Goal: Information Seeking & Learning: Learn about a topic

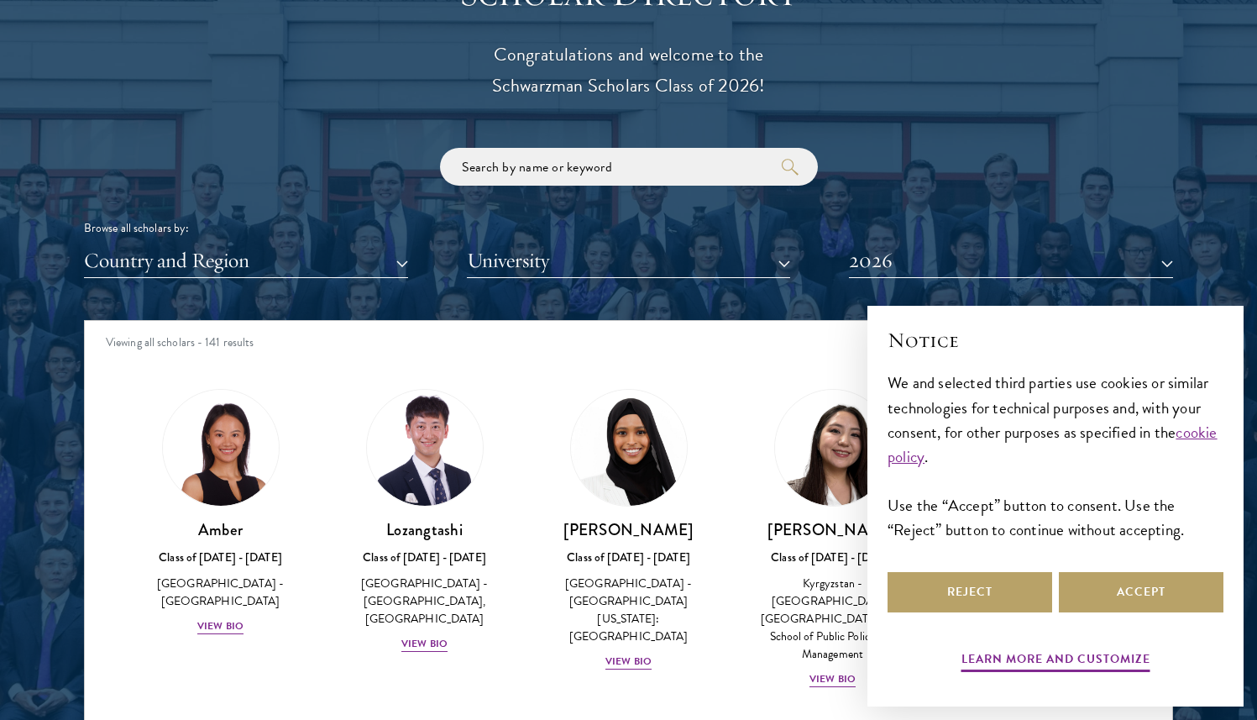
scroll to position [2069, 0]
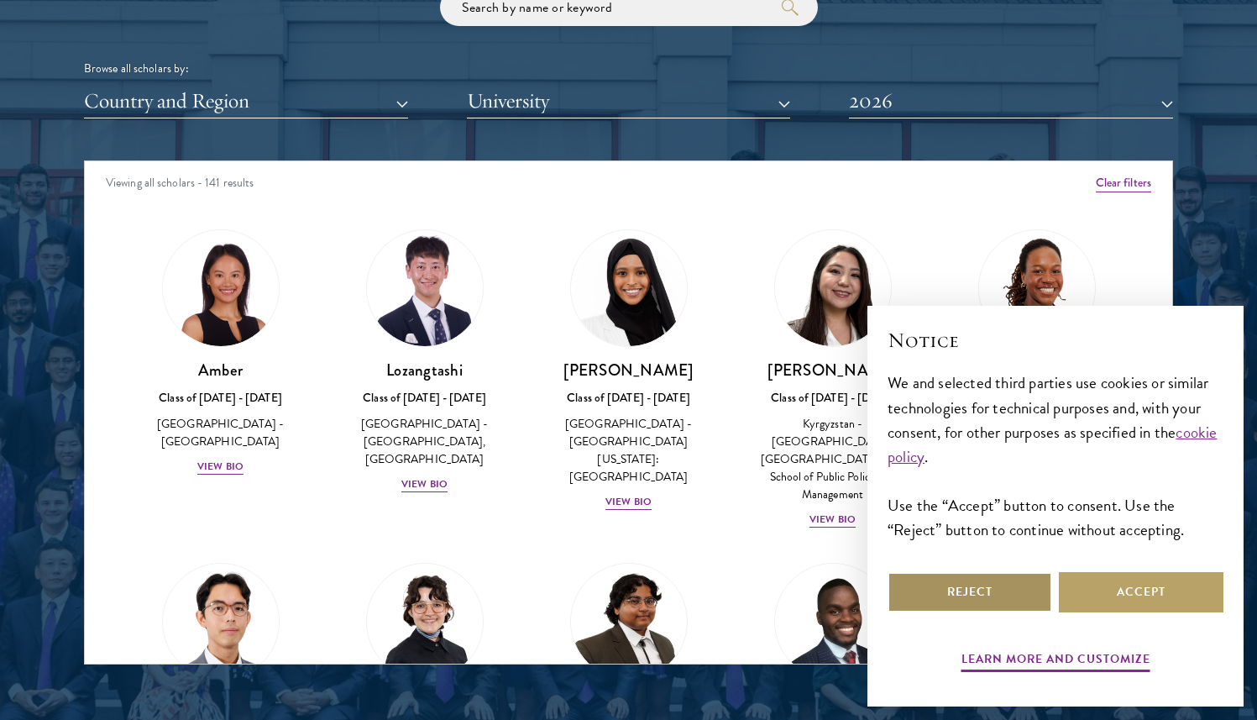
click at [956, 586] on button "Reject" at bounding box center [970, 592] width 165 height 40
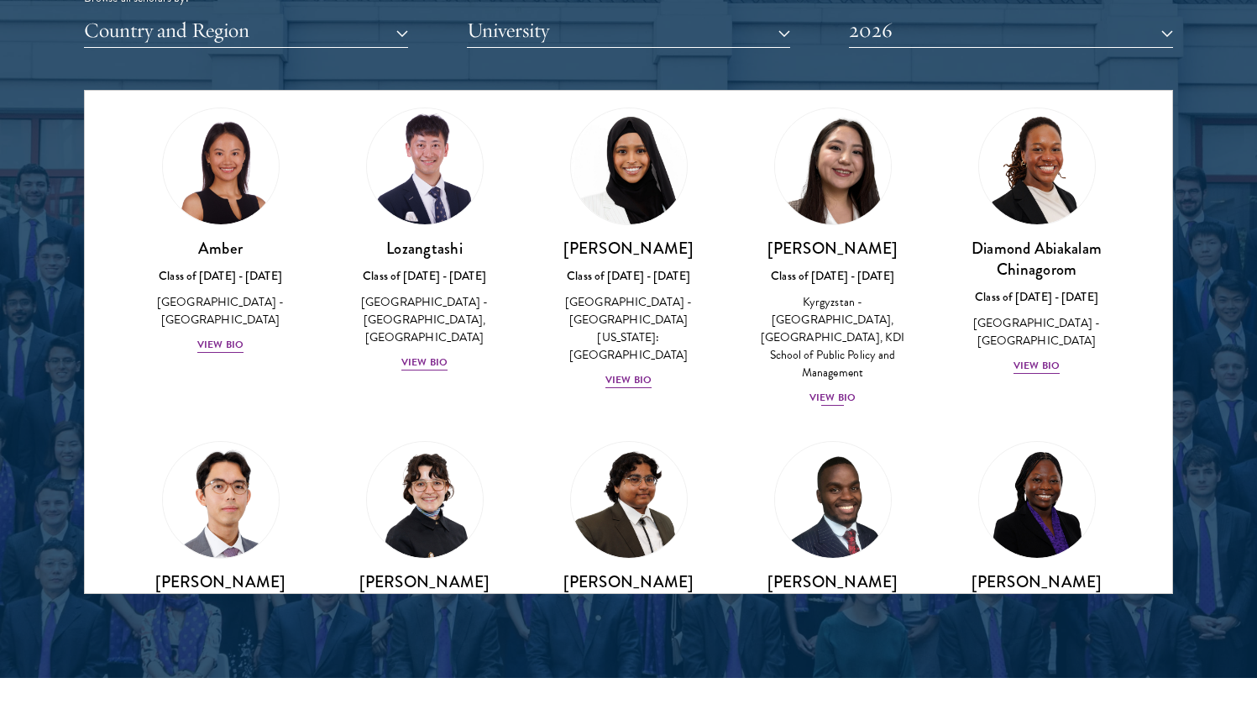
scroll to position [39, 0]
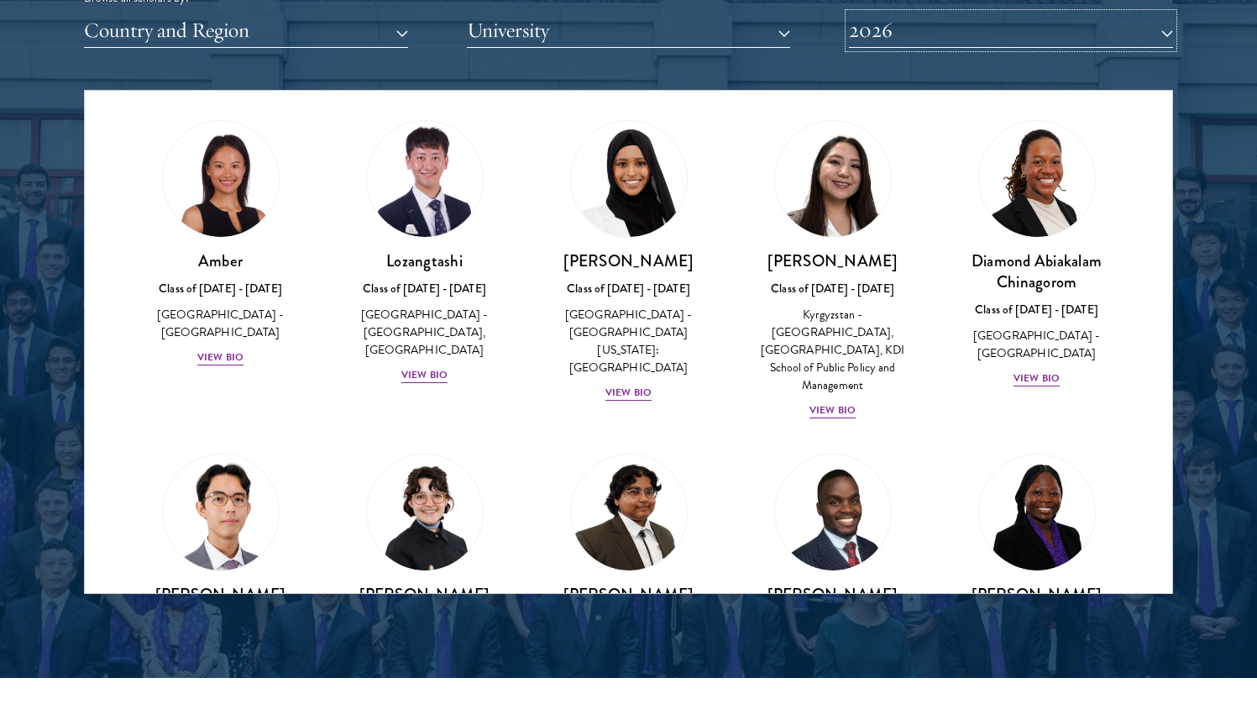
click at [896, 24] on button "2026" at bounding box center [1011, 30] width 324 height 34
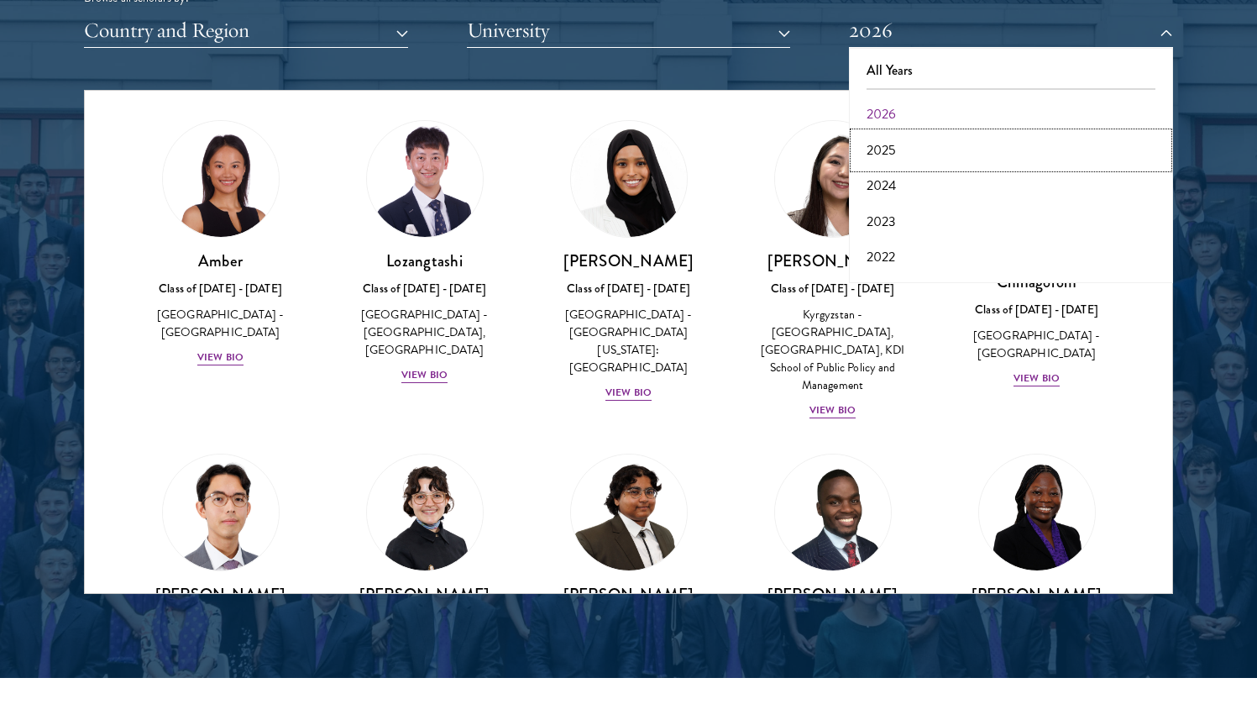
click at [893, 152] on button "2025" at bounding box center [1011, 150] width 314 height 35
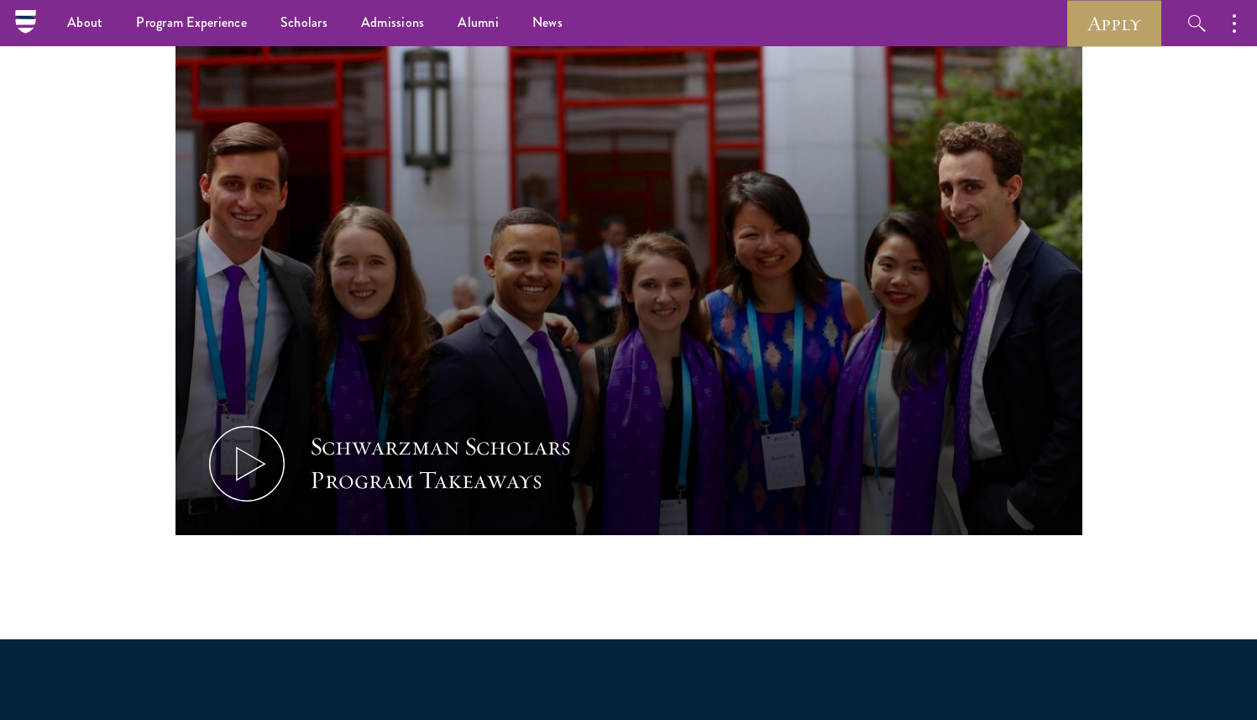
scroll to position [1662, 0]
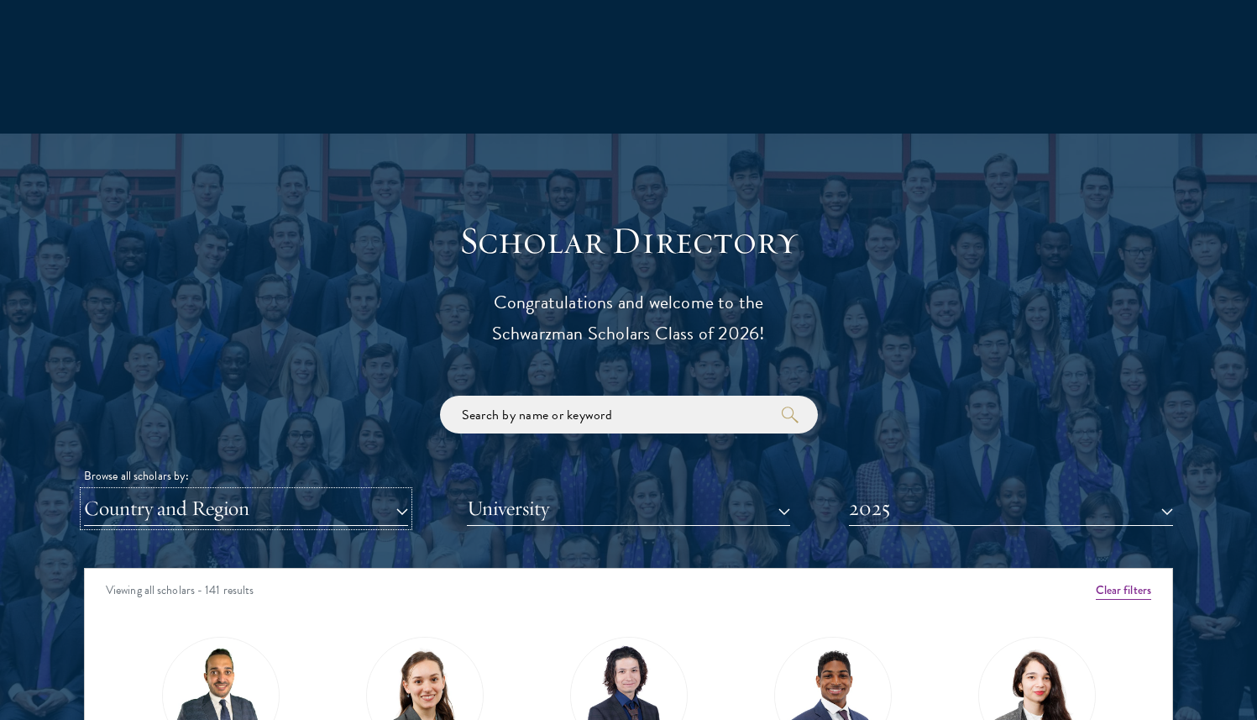
click at [138, 499] on button "Country and Region" at bounding box center [246, 508] width 324 height 34
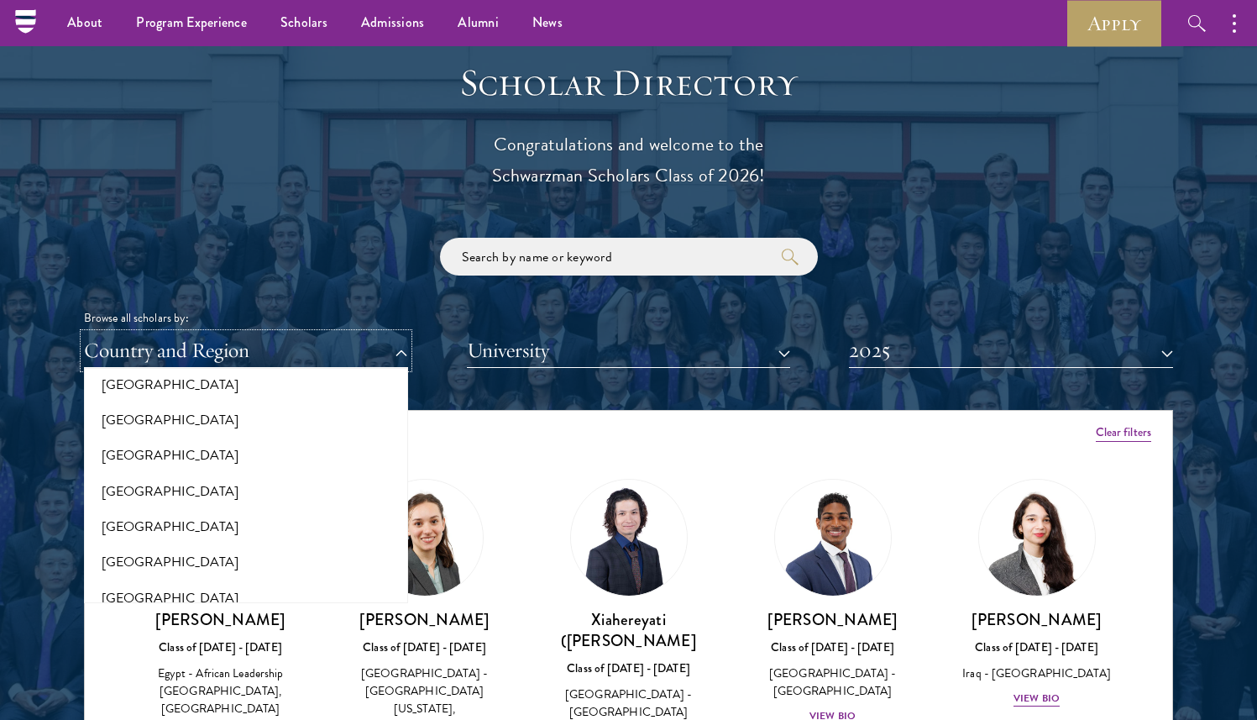
scroll to position [2731, 0]
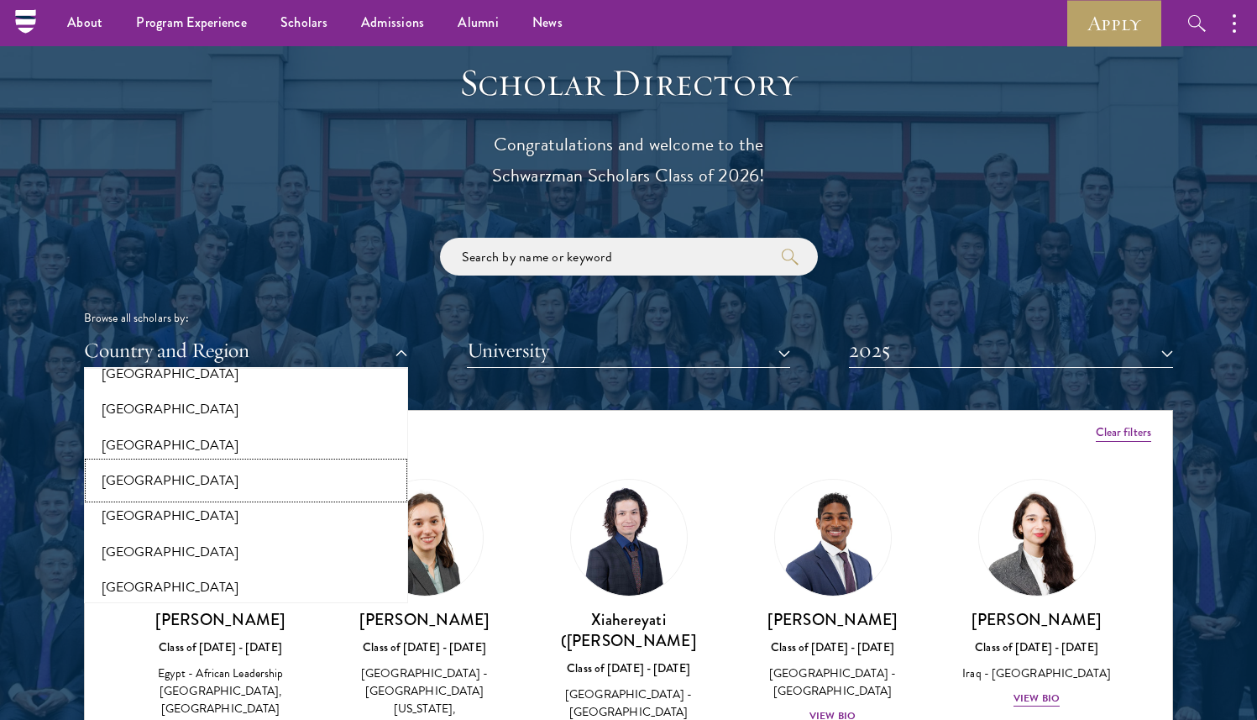
click at [161, 479] on button "[GEOGRAPHIC_DATA]" at bounding box center [246, 480] width 314 height 35
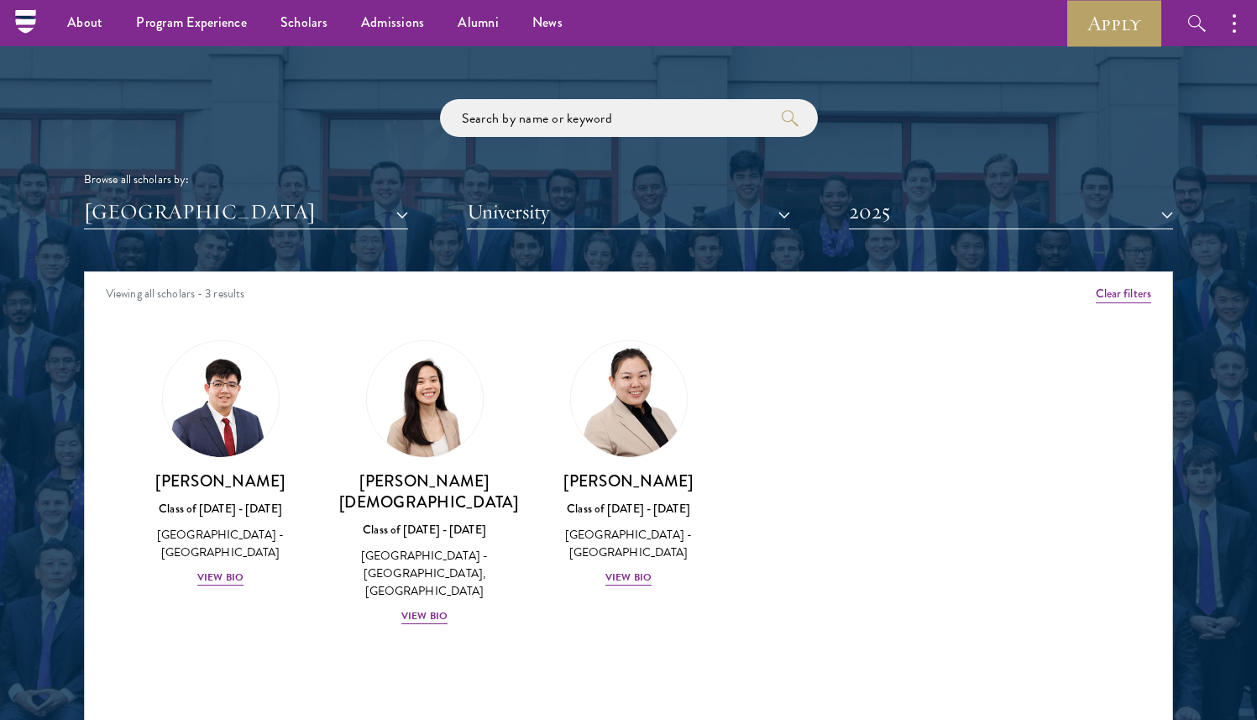
scroll to position [1957, 0]
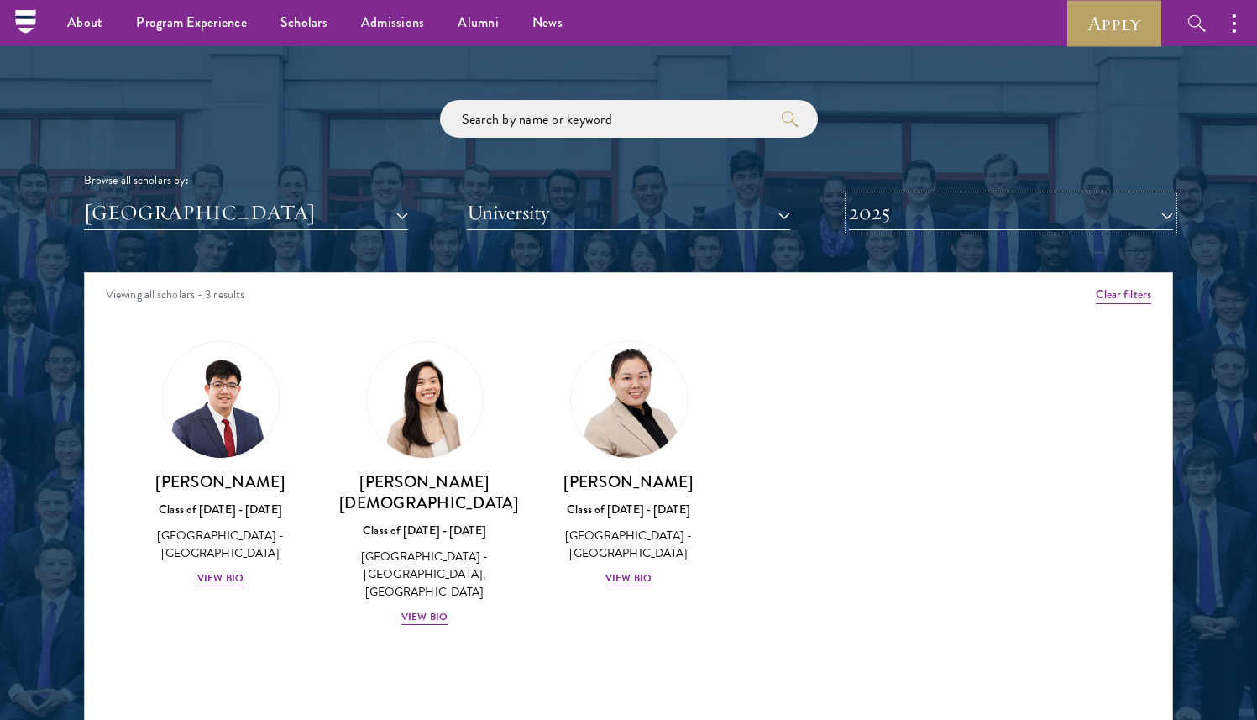
click at [942, 215] on button "2025" at bounding box center [1011, 213] width 324 height 34
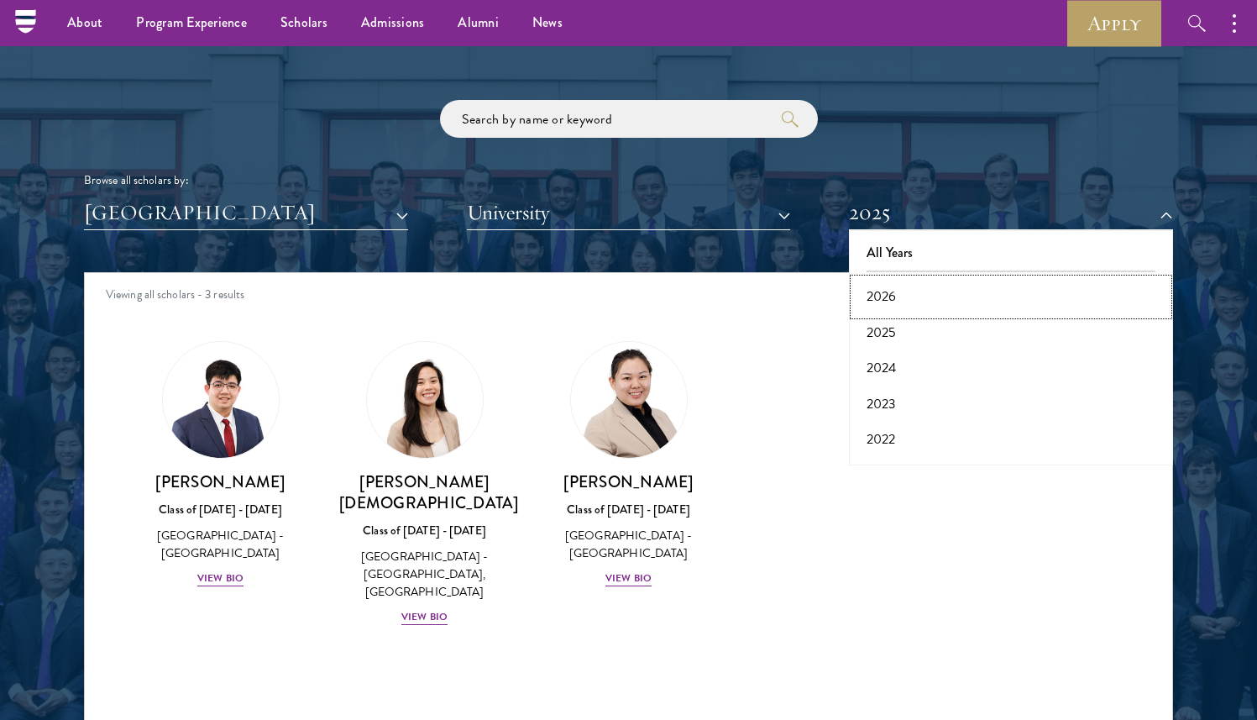
click at [880, 305] on button "2026" at bounding box center [1011, 296] width 314 height 35
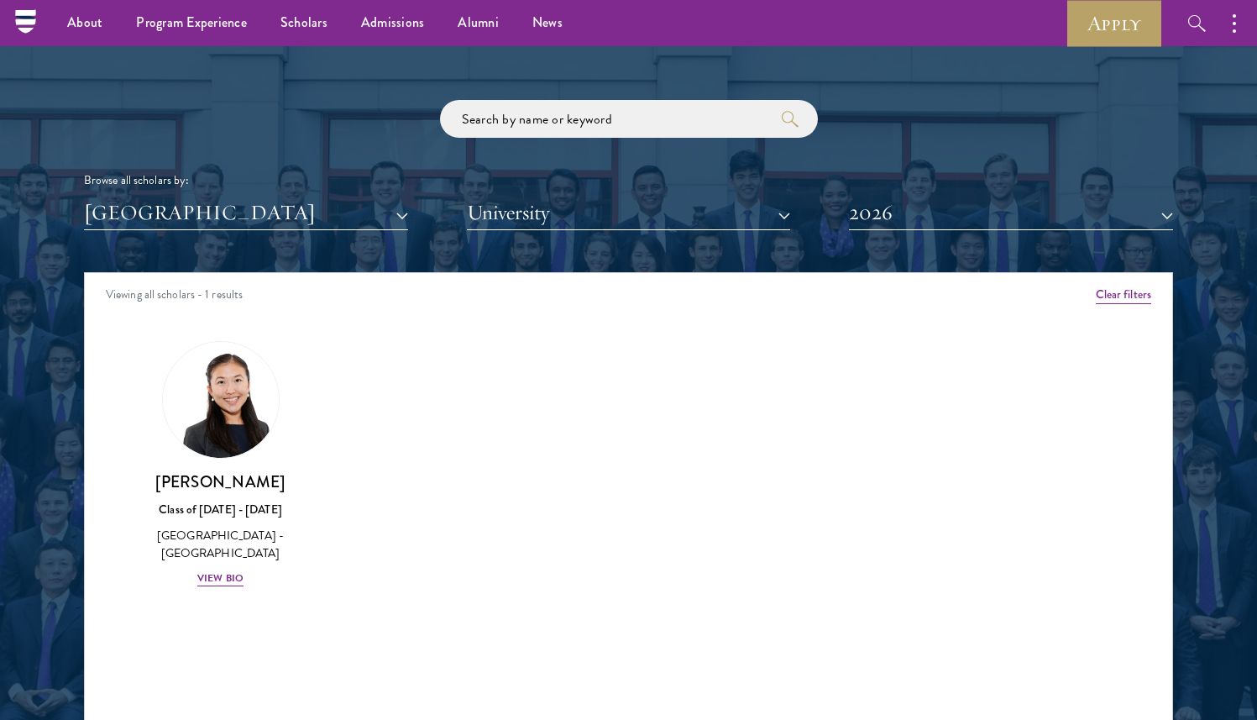
click at [887, 241] on div "Scholar Directory Congratulations and welcome to the Schwarzman Scholars Class …" at bounding box center [628, 349] width 1089 height 854
click at [874, 217] on button "2026" at bounding box center [1011, 213] width 324 height 34
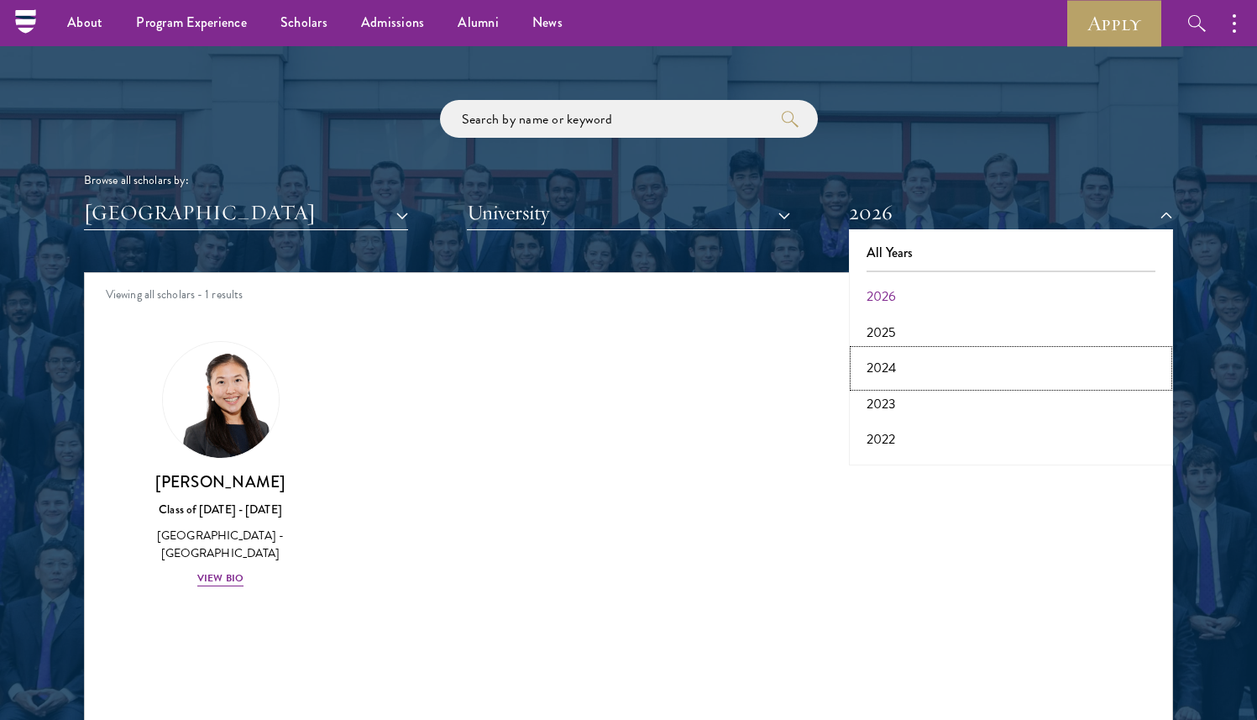
click at [876, 363] on button "2024" at bounding box center [1011, 367] width 314 height 35
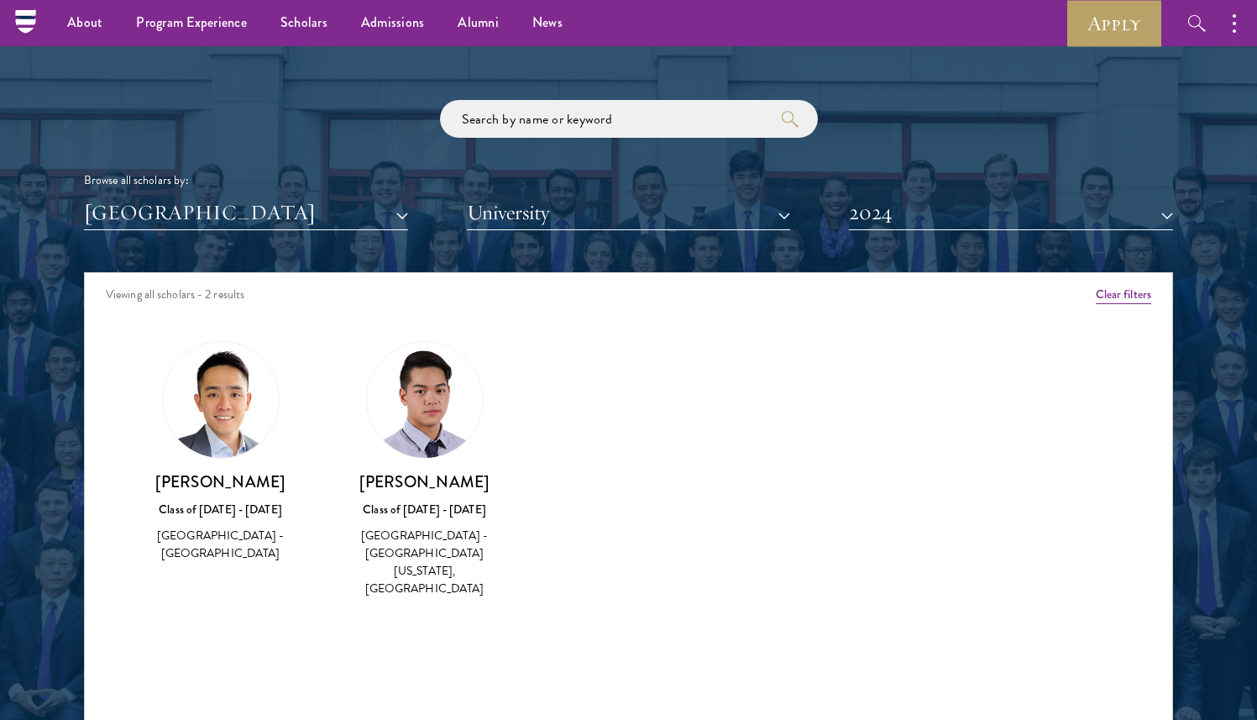
click at [317, 230] on div "Scholar Directory Congratulations and welcome to the Schwarzman Scholars Class …" at bounding box center [628, 349] width 1089 height 854
click at [287, 215] on button "[GEOGRAPHIC_DATA]" at bounding box center [246, 213] width 324 height 34
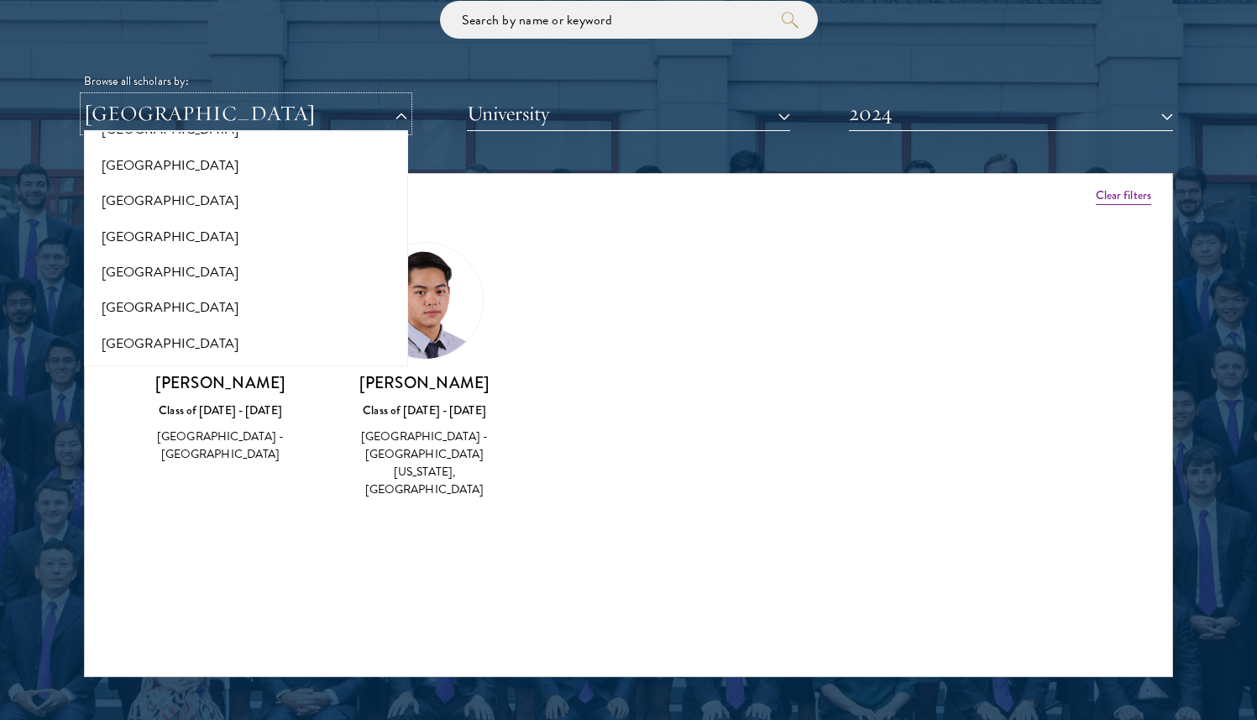
scroll to position [2081, 0]
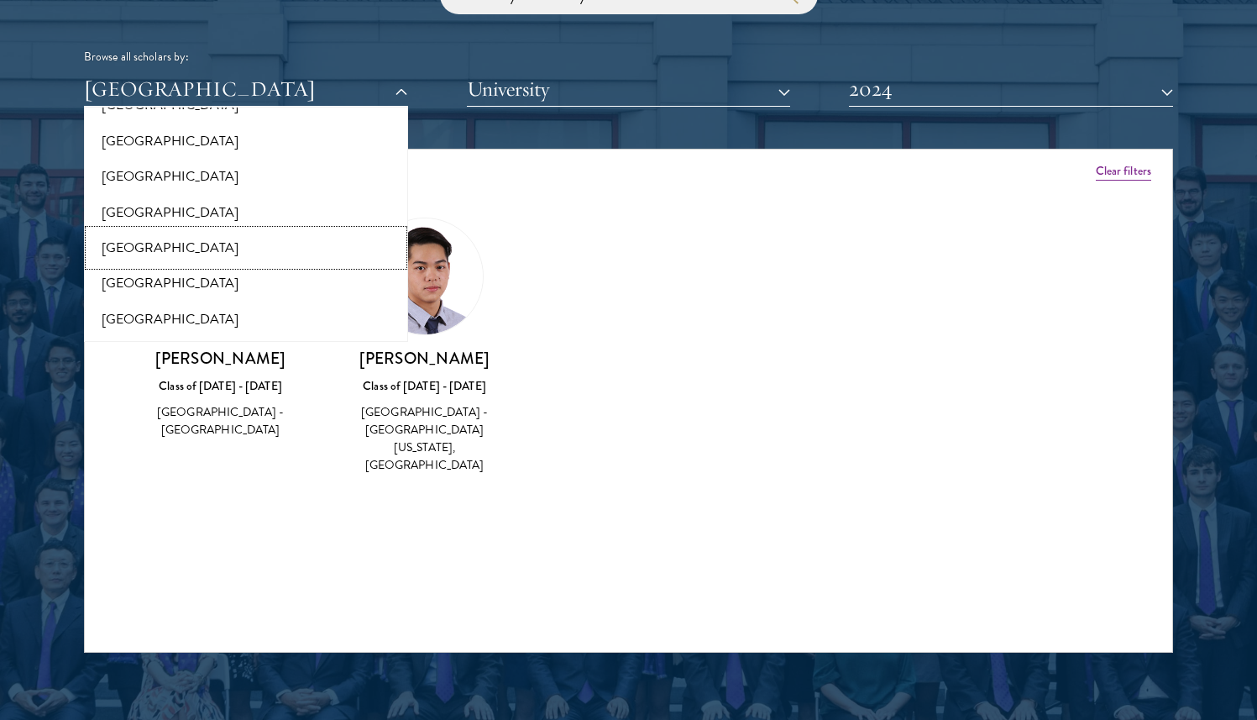
click at [130, 251] on button "[GEOGRAPHIC_DATA]" at bounding box center [246, 247] width 314 height 35
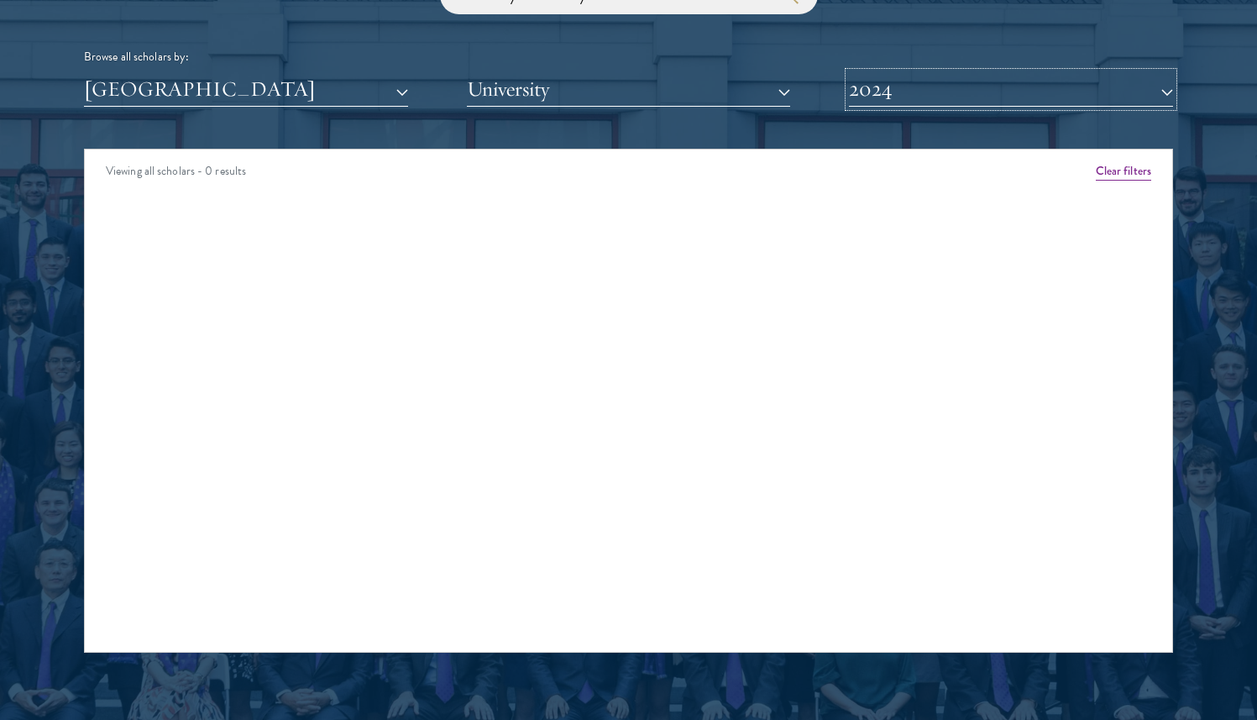
click at [972, 90] on button "2024" at bounding box center [1011, 89] width 324 height 34
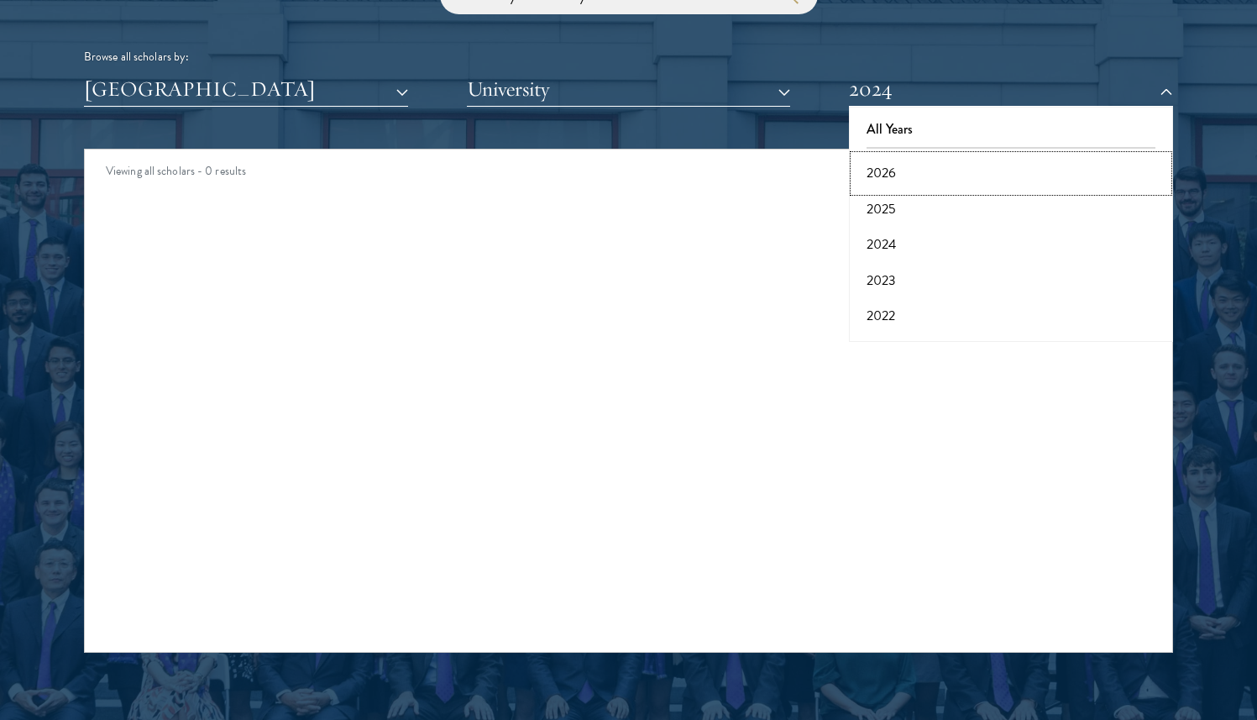
click at [879, 165] on button "2026" at bounding box center [1011, 172] width 314 height 35
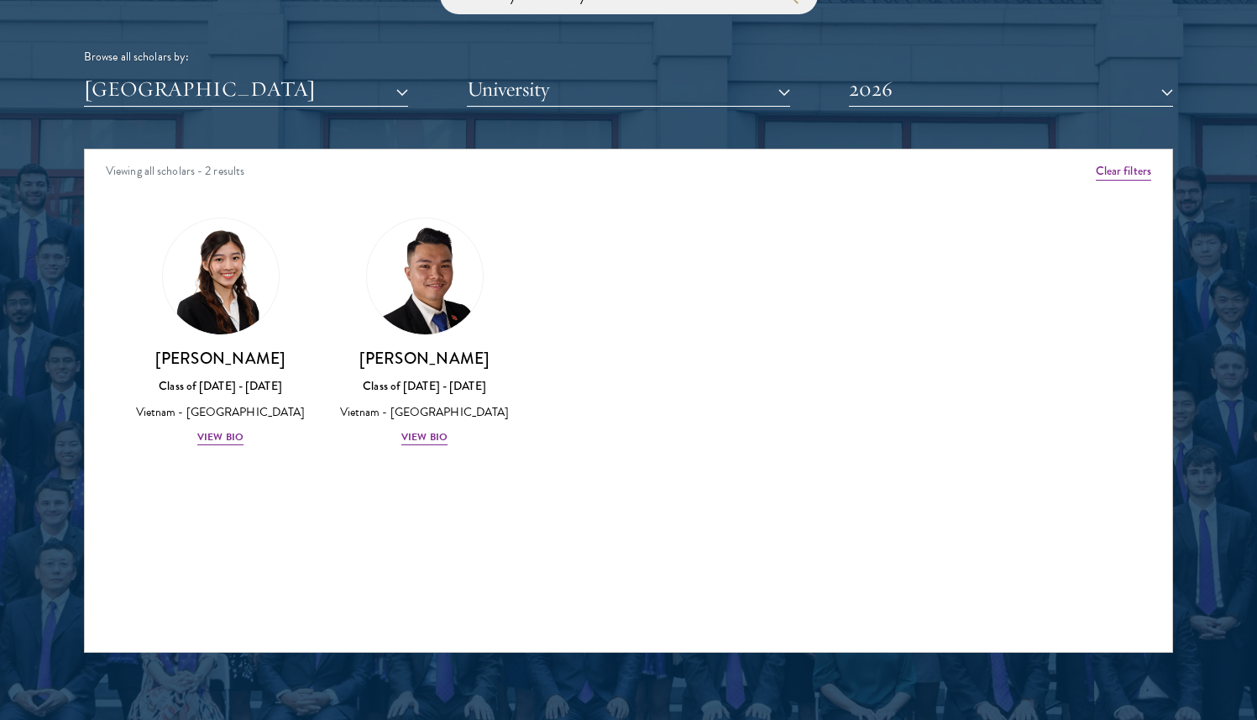
click at [860, 117] on div "Scholar Directory Congratulations and welcome to the Schwarzman Scholars Class …" at bounding box center [628, 225] width 1089 height 854
click at [862, 104] on button "2026" at bounding box center [1011, 89] width 324 height 34
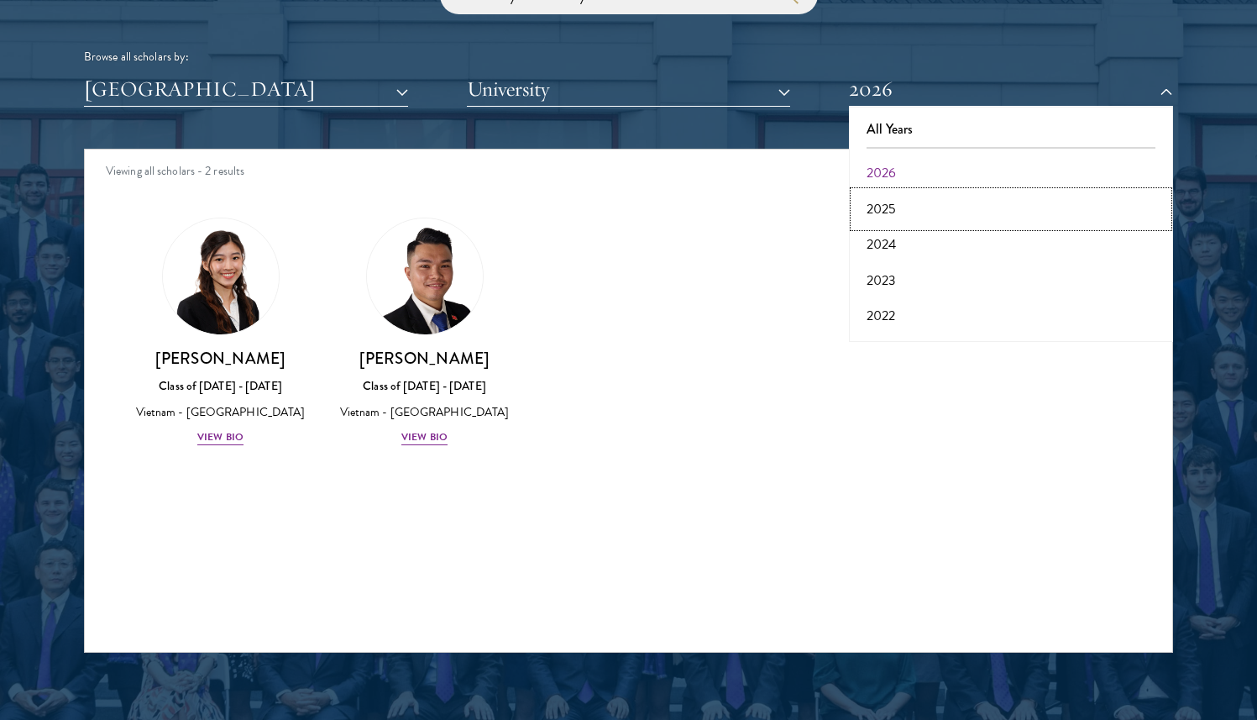
click at [867, 191] on button "2025" at bounding box center [1011, 208] width 314 height 35
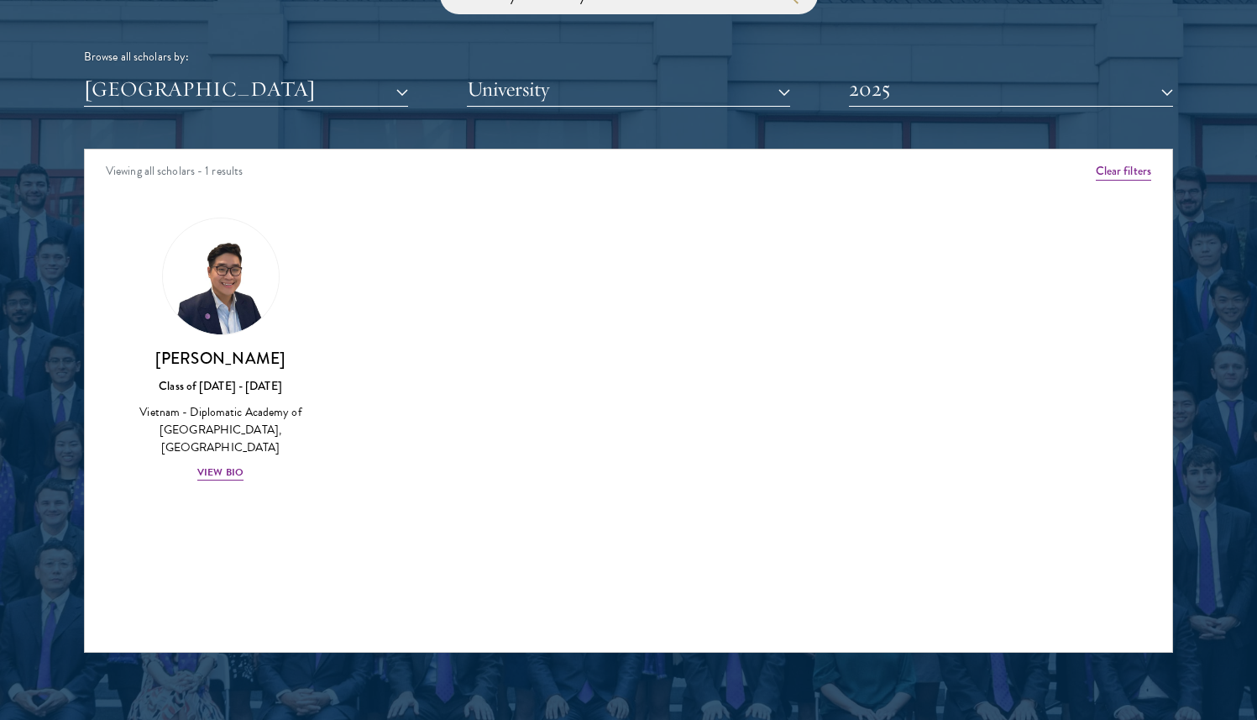
click at [886, 121] on div "Scholar Directory Congratulations and welcome to the Schwarzman Scholars Class …" at bounding box center [628, 225] width 1089 height 854
click at [898, 113] on div "Scholar Directory Congratulations and welcome to the Schwarzman Scholars Class …" at bounding box center [628, 225] width 1089 height 854
click at [904, 107] on div "Scholar Directory Congratulations and welcome to the Schwarzman Scholars Class …" at bounding box center [628, 225] width 1089 height 854
click at [879, 89] on button "2025" at bounding box center [1011, 89] width 324 height 34
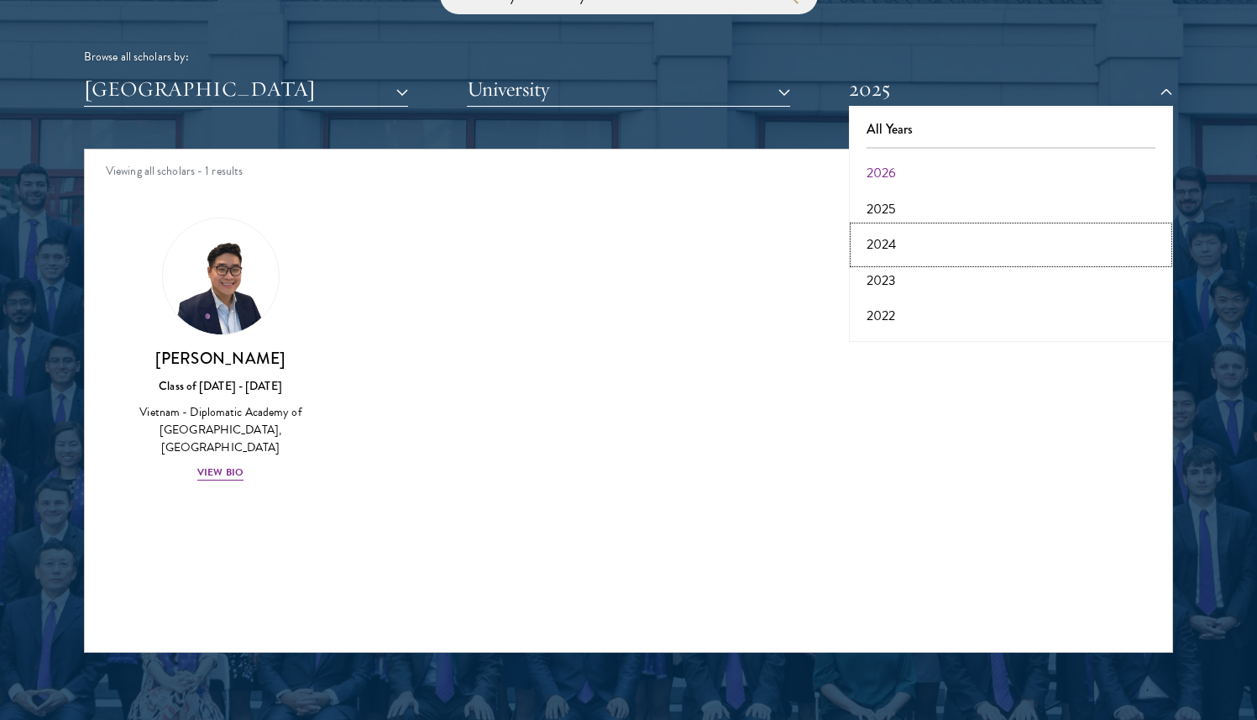
click at [881, 252] on button "2024" at bounding box center [1011, 244] width 314 height 35
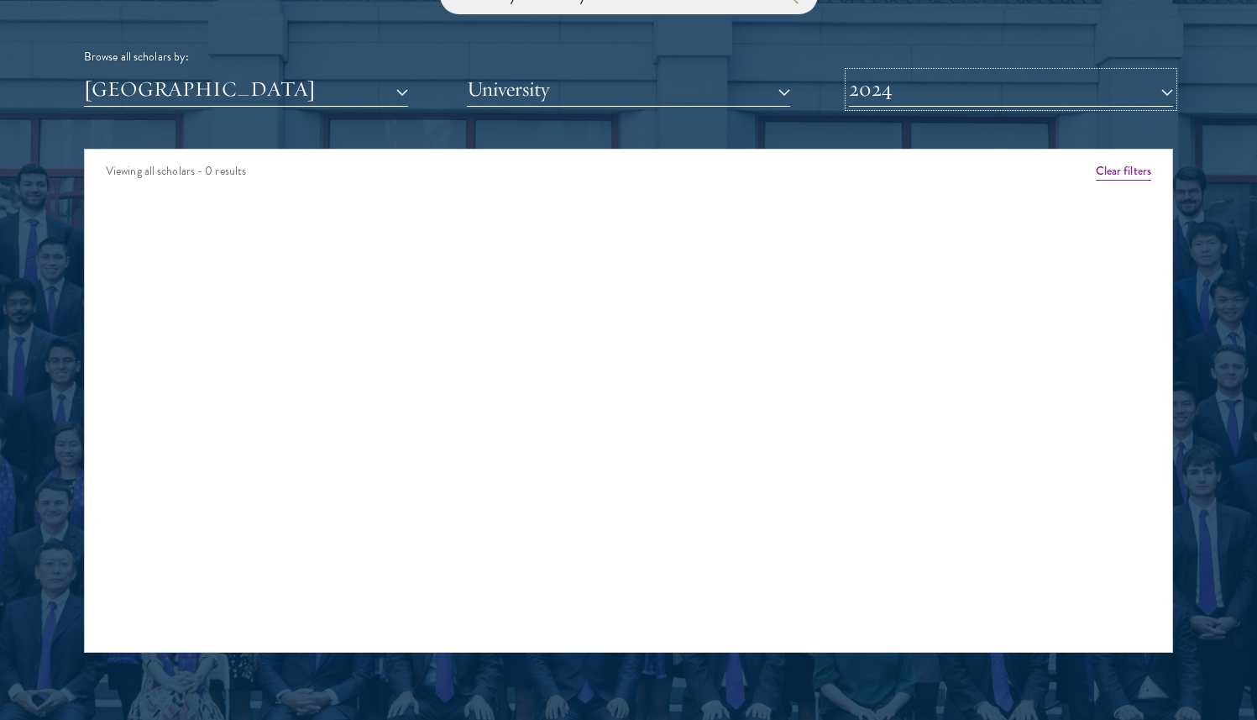
click at [885, 94] on button "2024" at bounding box center [1011, 89] width 324 height 34
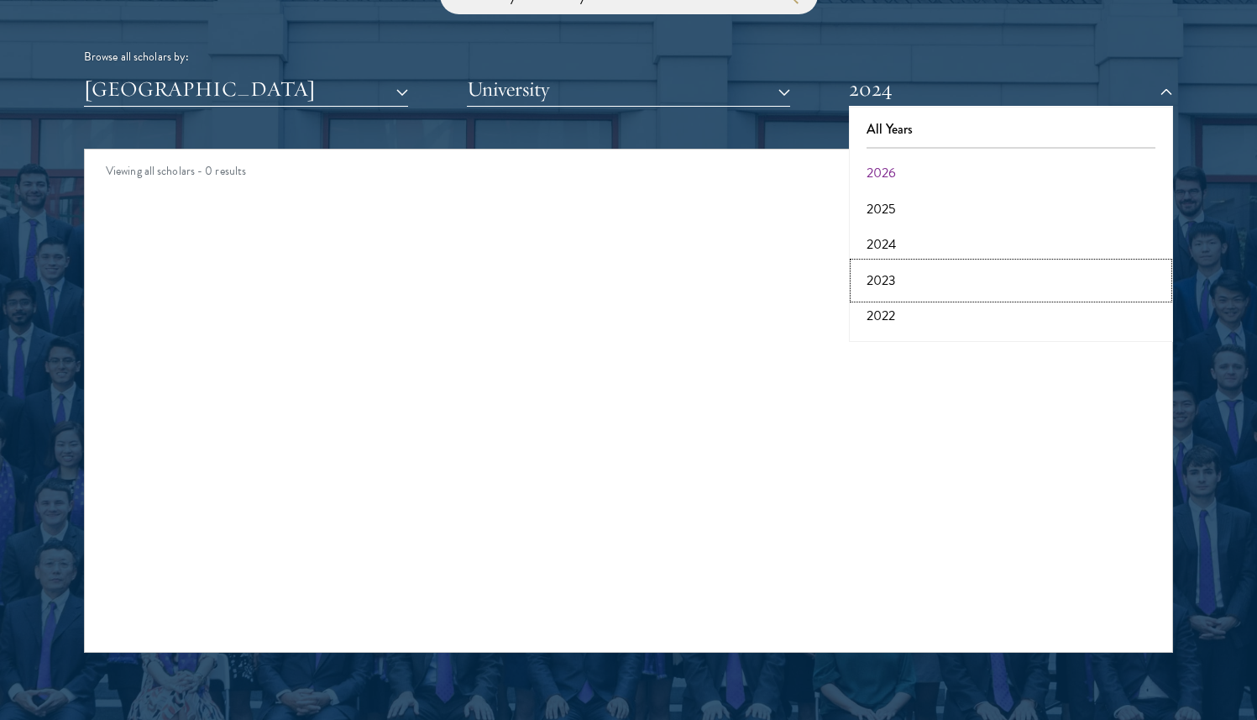
click at [907, 284] on button "2023" at bounding box center [1011, 280] width 314 height 35
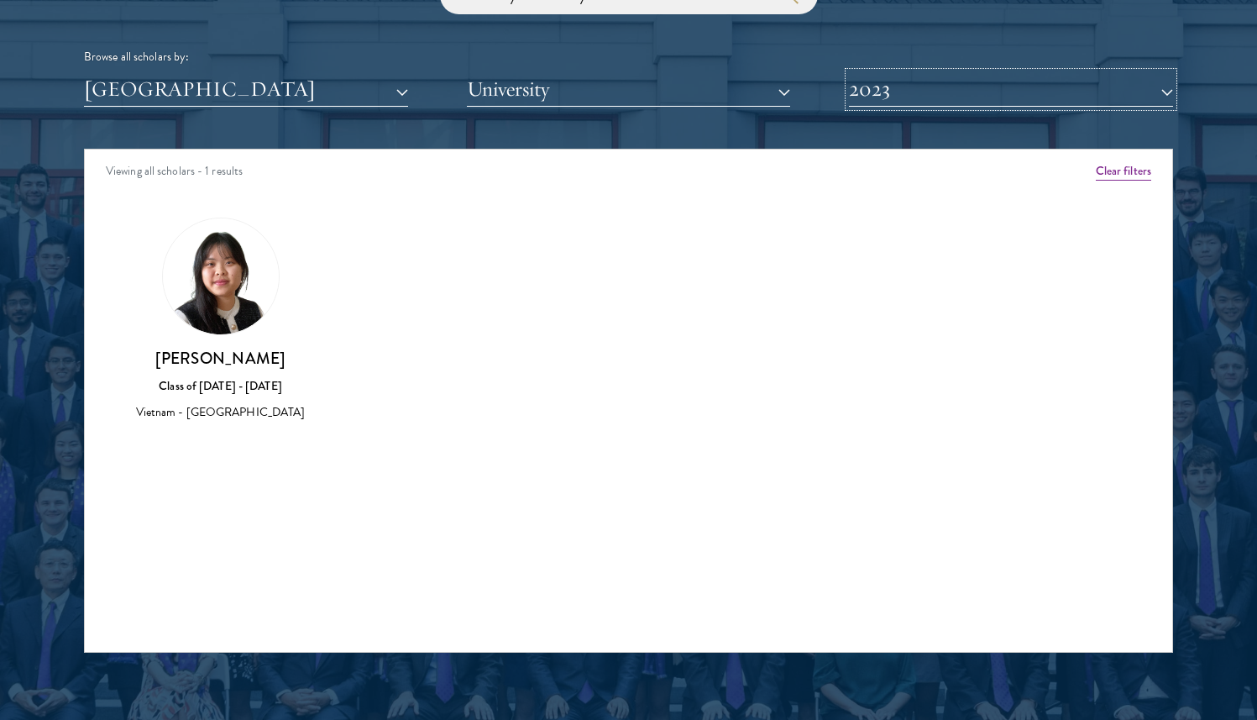
click at [877, 94] on button "2023" at bounding box center [1011, 89] width 324 height 34
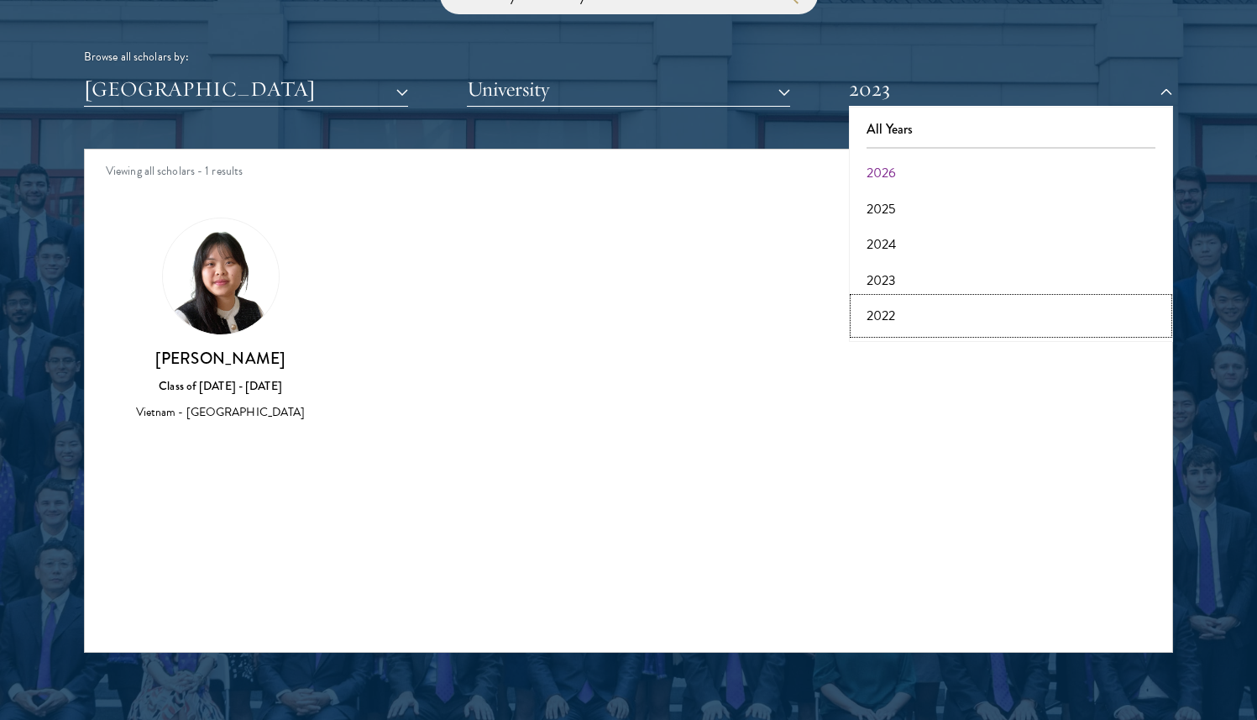
click at [878, 307] on button "2022" at bounding box center [1011, 315] width 314 height 35
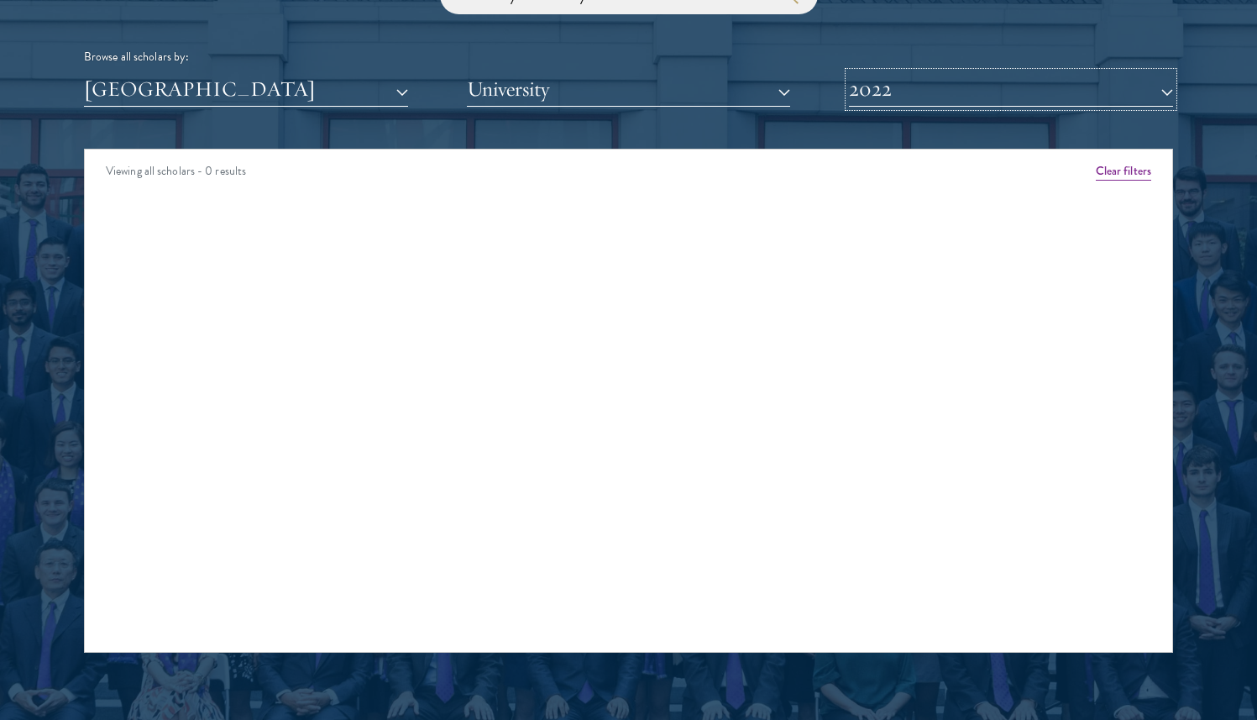
click at [879, 97] on button "2022" at bounding box center [1011, 89] width 324 height 34
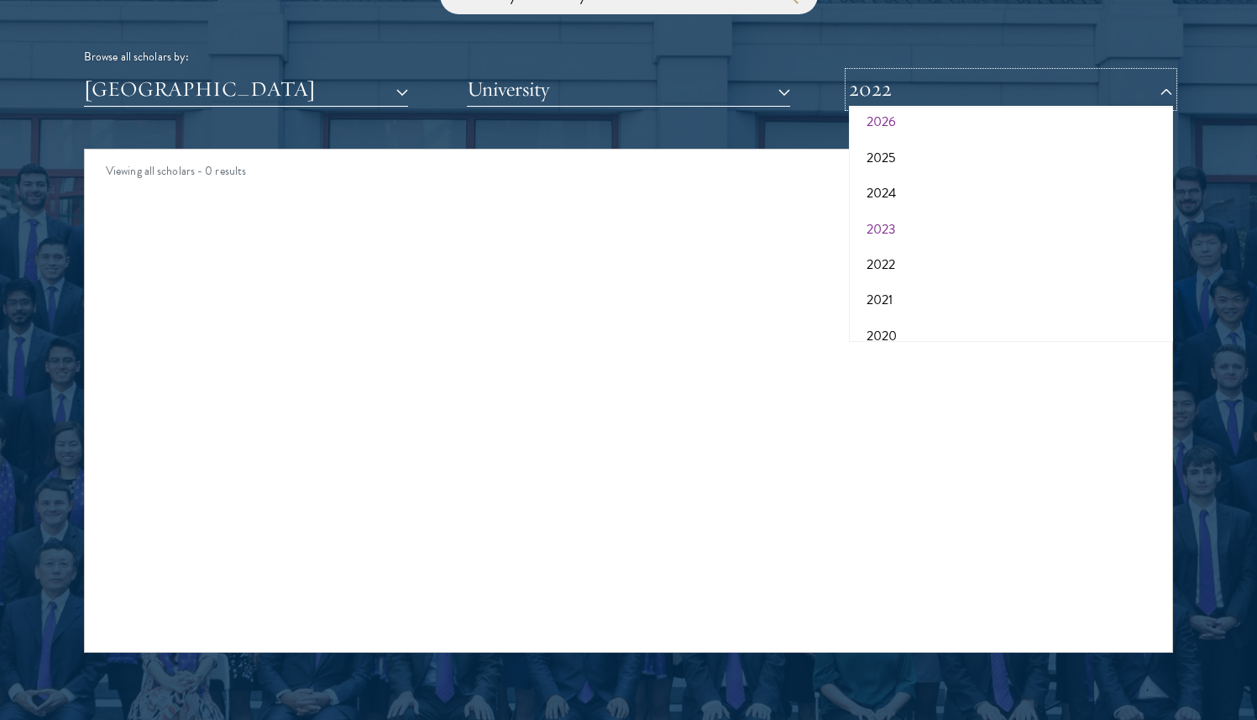
scroll to position [46, 0]
click at [893, 296] on button "2021" at bounding box center [1011, 304] width 314 height 35
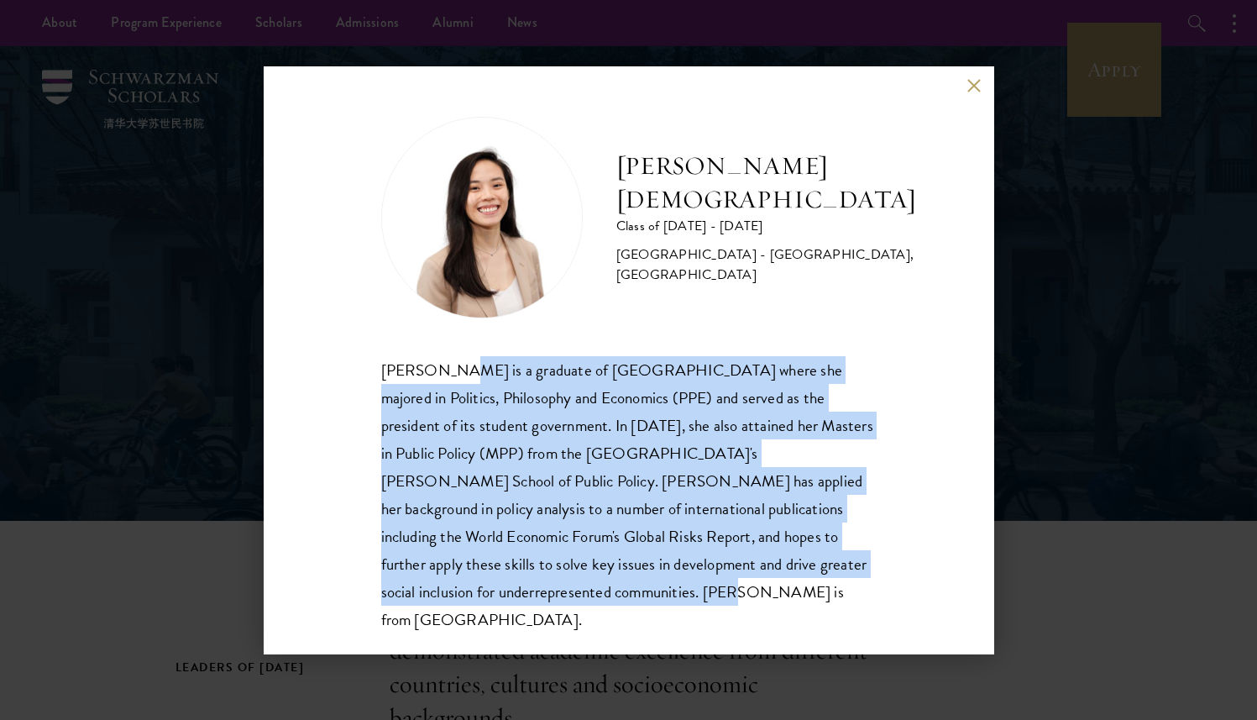
drag, startPoint x: 448, startPoint y: 357, endPoint x: 602, endPoint y: 594, distance: 282.3
click at [602, 594] on div "Rachel Juay is a graduate of Yale-NUS College where she majored in Politics, Ph…" at bounding box center [628, 494] width 495 height 277
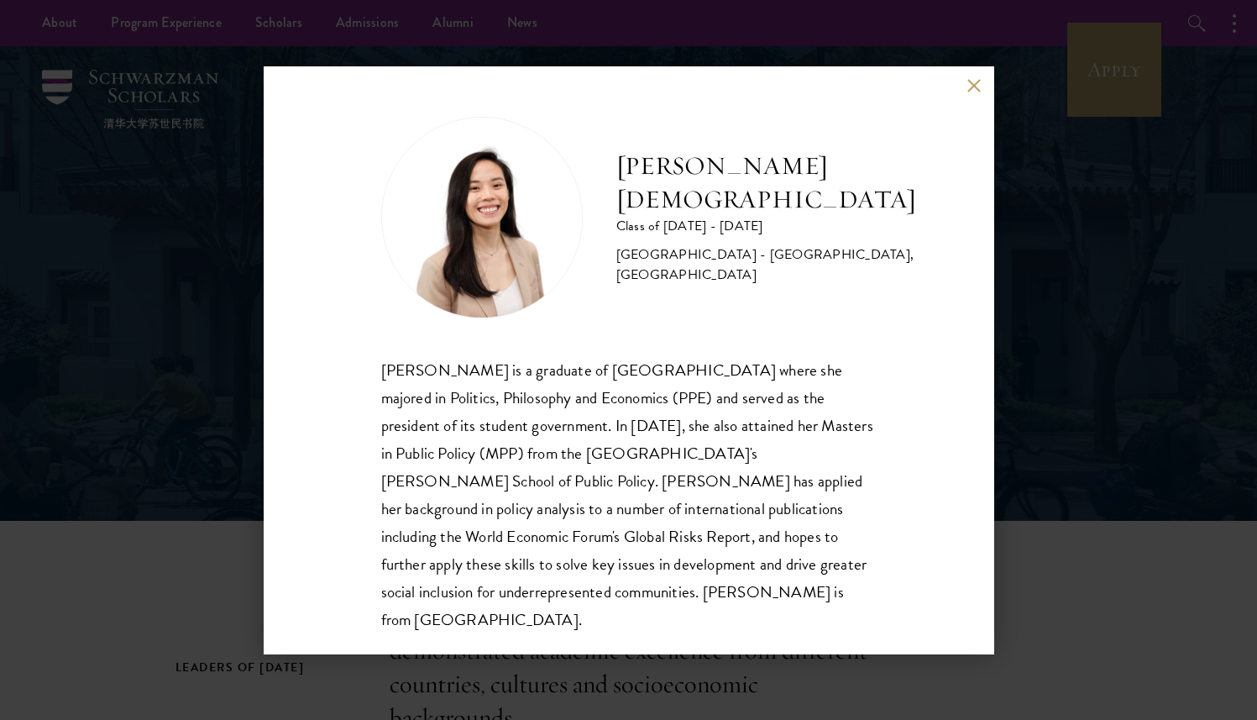
scroll to position [2, 0]
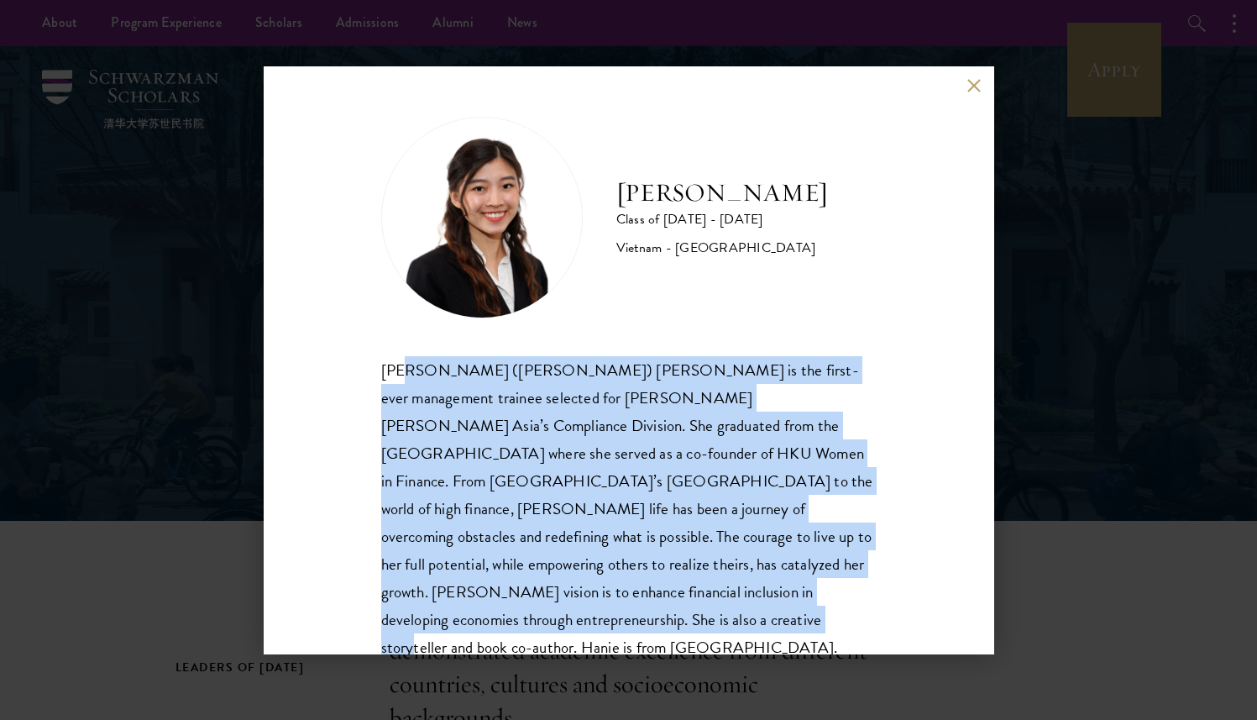
drag, startPoint x: 406, startPoint y: 362, endPoint x: 562, endPoint y: 634, distance: 313.7
click at [562, 636] on div "[PERSON_NAME] Class of [DATE] - [DATE] [GEOGRAPHIC_DATA] - [GEOGRAPHIC_DATA] [P…" at bounding box center [629, 360] width 731 height 588
click at [562, 634] on div "[PERSON_NAME] Class of [DATE] - [DATE] [GEOGRAPHIC_DATA] - [GEOGRAPHIC_DATA] [P…" at bounding box center [629, 360] width 731 height 588
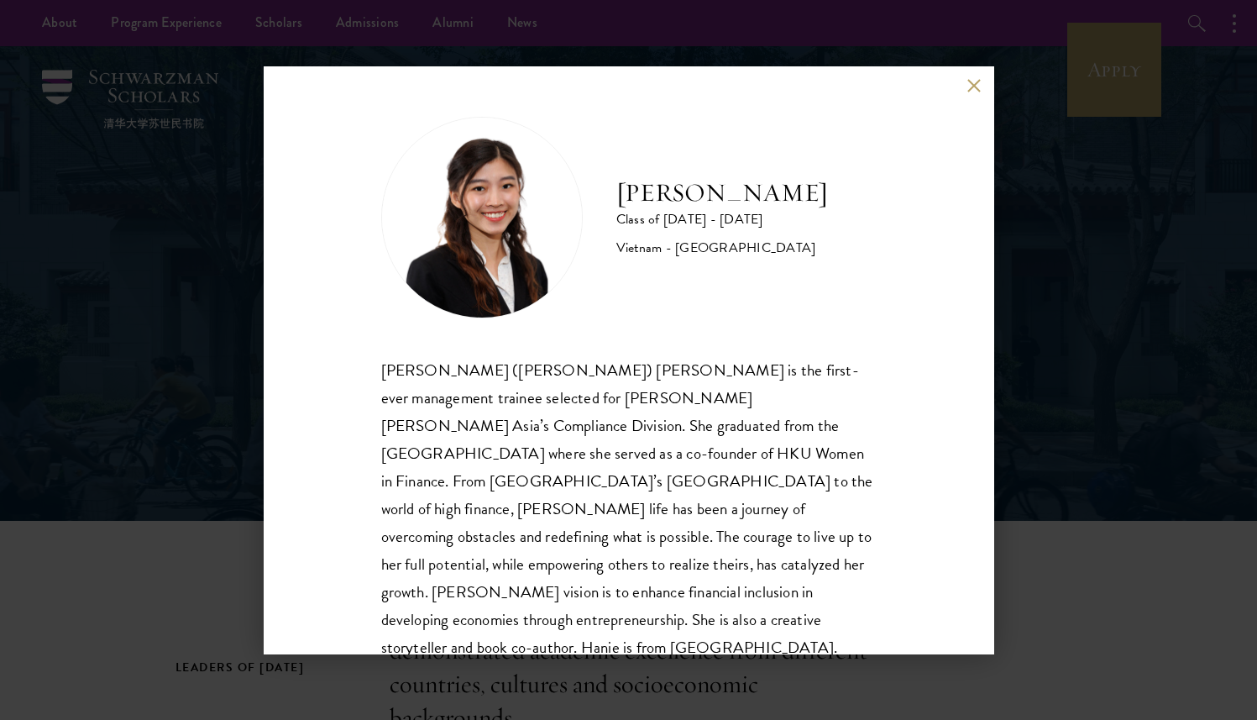
scroll to position [29, 0]
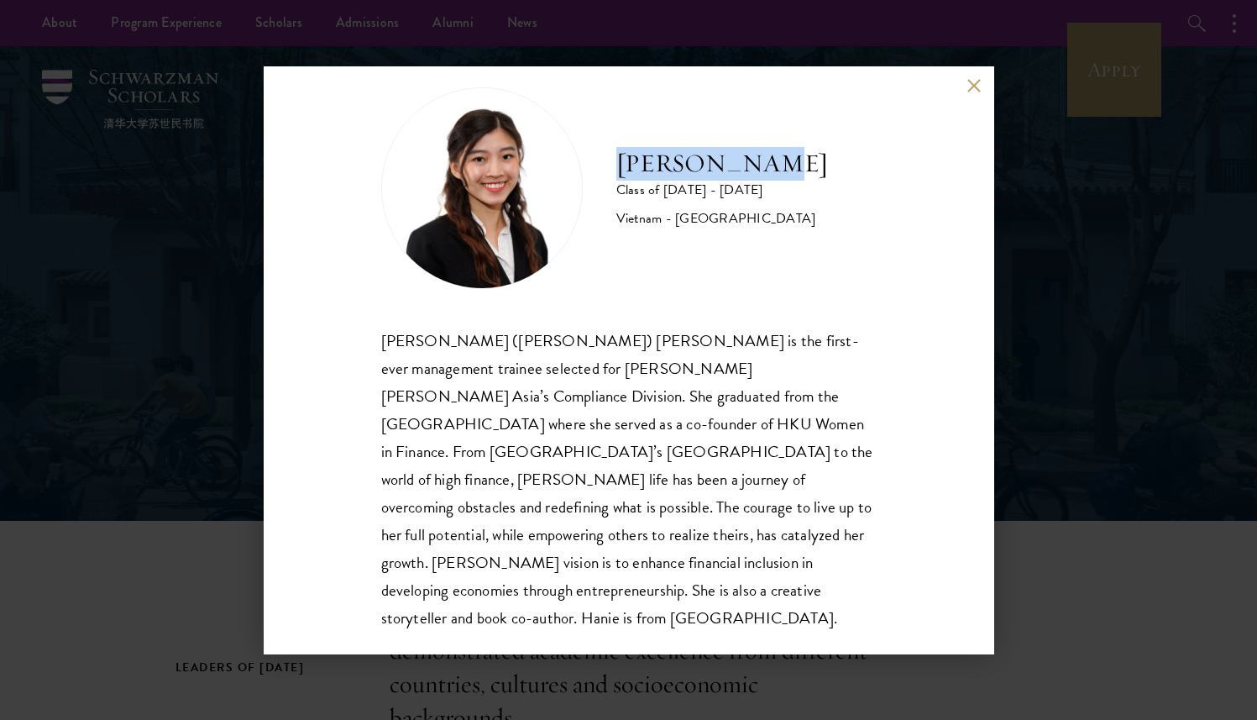
drag, startPoint x: 610, startPoint y: 155, endPoint x: 799, endPoint y: 155, distance: 188.9
click at [800, 156] on div "[PERSON_NAME] Class of [DATE] - [DATE] [GEOGRAPHIC_DATA] - [GEOGRAPHIC_DATA]" at bounding box center [628, 188] width 495 height 202
copy h2 "[PERSON_NAME]"
click at [1012, 323] on div "[PERSON_NAME] Class of [DATE] - [DATE] [GEOGRAPHIC_DATA] - [GEOGRAPHIC_DATA] [P…" at bounding box center [628, 360] width 1257 height 720
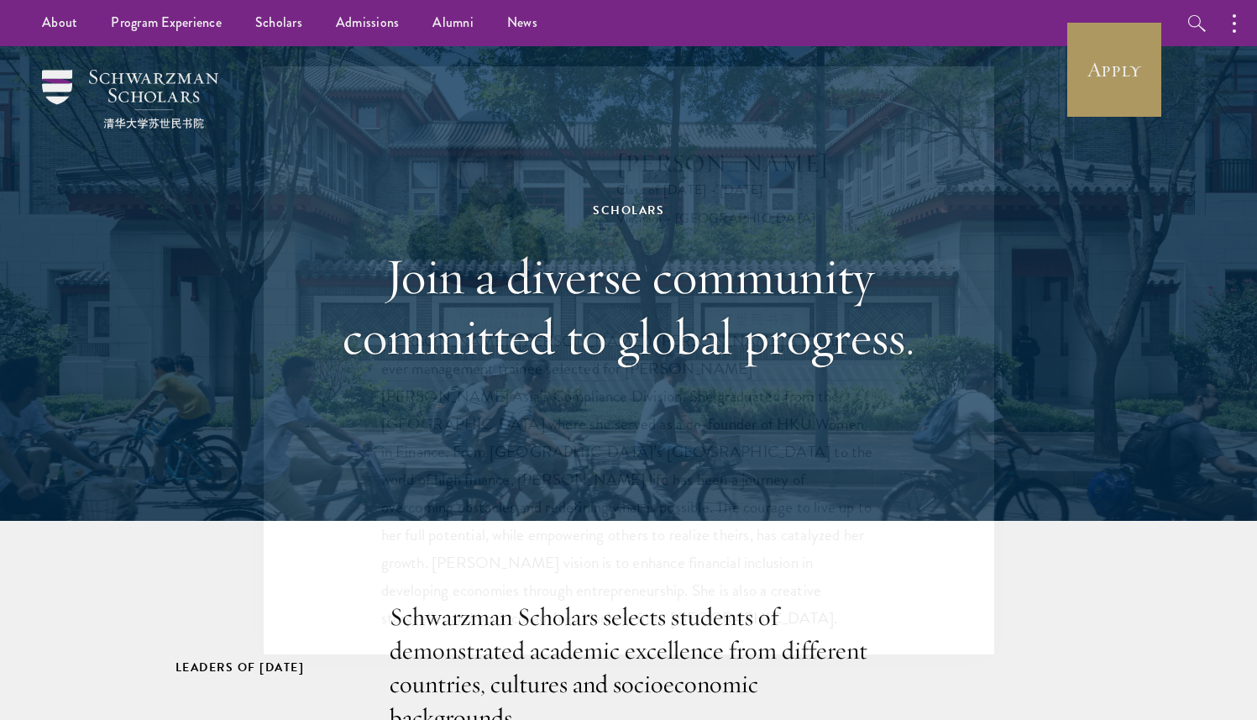
click at [1096, 306] on div "Scholars Join a diverse community committed to global progress." at bounding box center [628, 283] width 1089 height 474
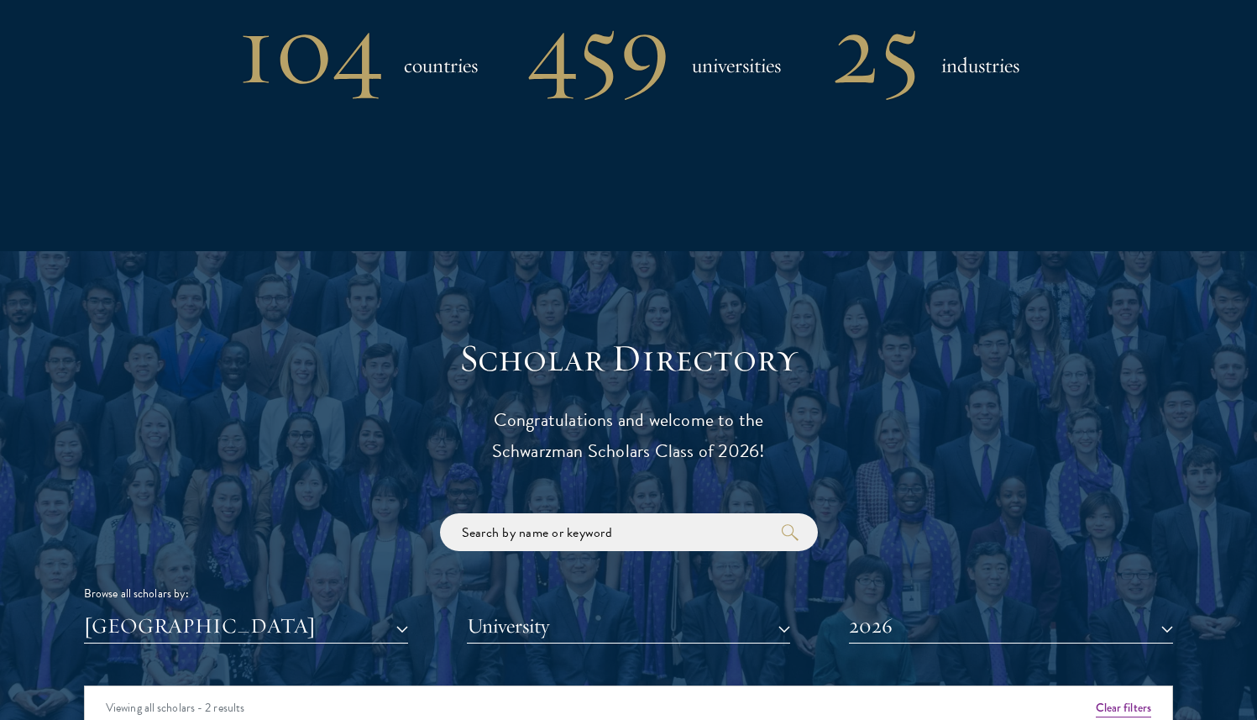
scroll to position [1899, 0]
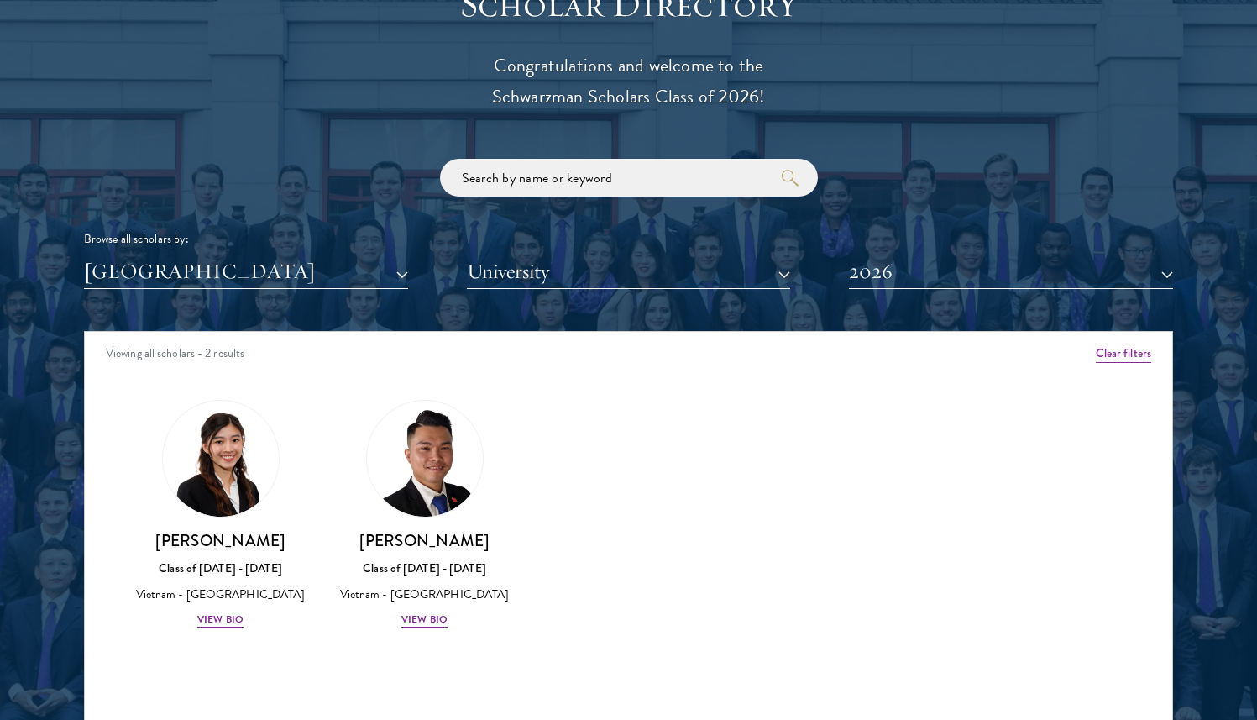
click at [430, 630] on div "[PERSON_NAME] Class of [DATE] - [DATE] [GEOGRAPHIC_DATA] - [GEOGRAPHIC_DATA] Vi…" at bounding box center [424, 514] width 204 height 263
click at [422, 623] on div "View Bio" at bounding box center [424, 619] width 46 height 16
